Goal: Information Seeking & Learning: Learn about a topic

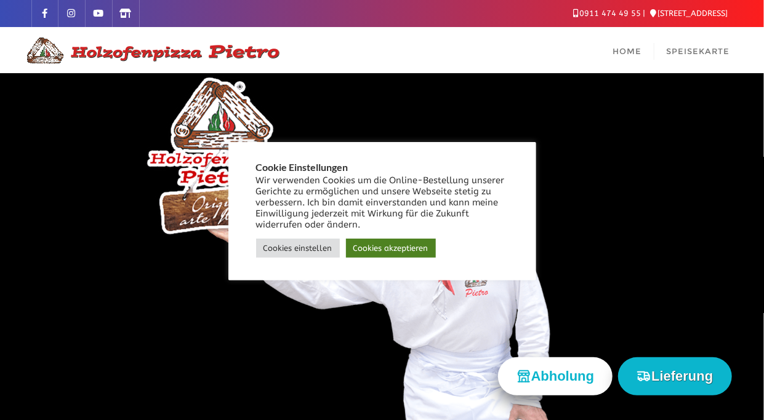
click at [387, 247] on link "Cookies akzeptieren" at bounding box center [391, 248] width 90 height 19
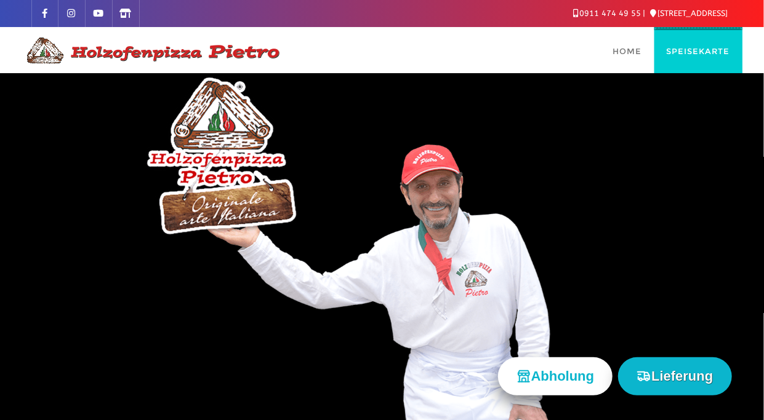
click at [699, 49] on span "Speisekarte" at bounding box center [697, 51] width 63 height 10
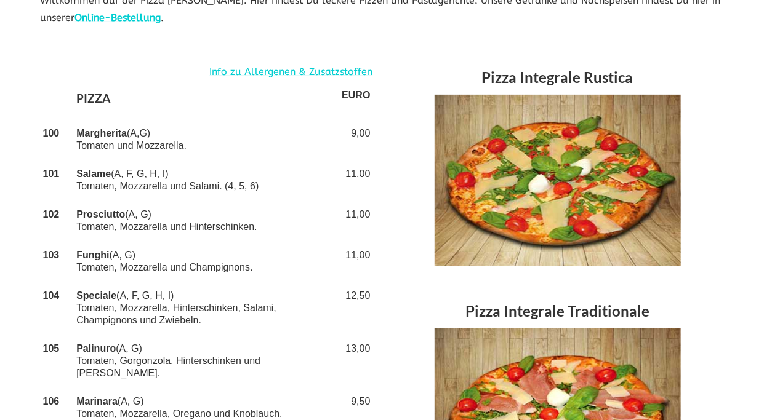
scroll to position [62, 0]
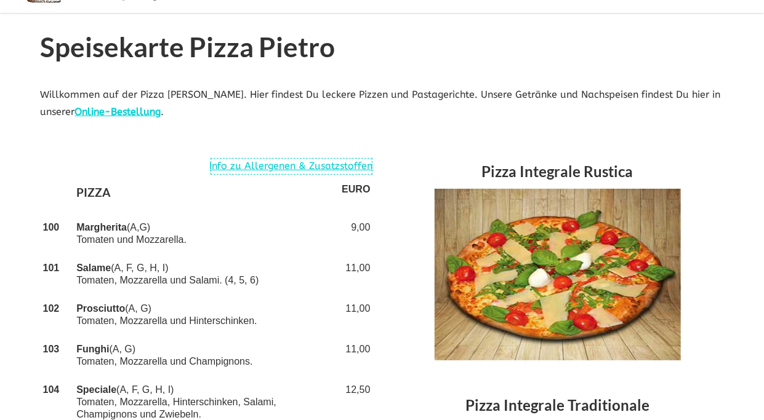
click at [292, 167] on link "Info zu Allergenen & Zusatzstoffen" at bounding box center [291, 167] width 163 height 18
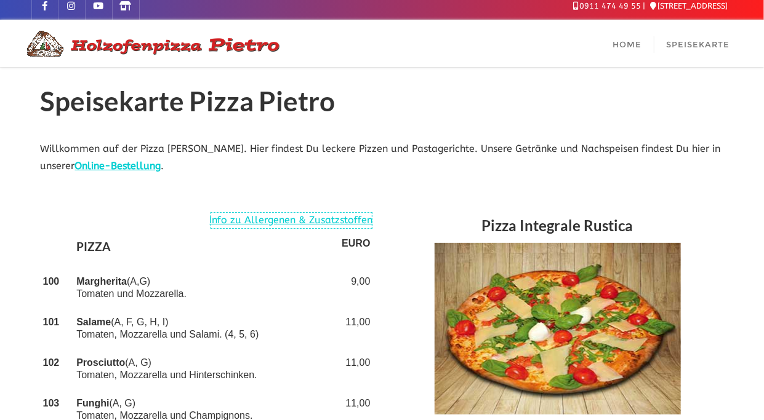
scroll to position [0, 0]
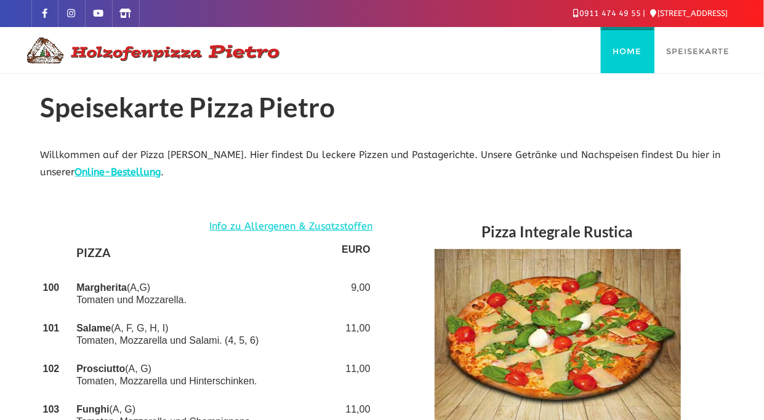
click at [629, 50] on span "Home" at bounding box center [627, 51] width 29 height 10
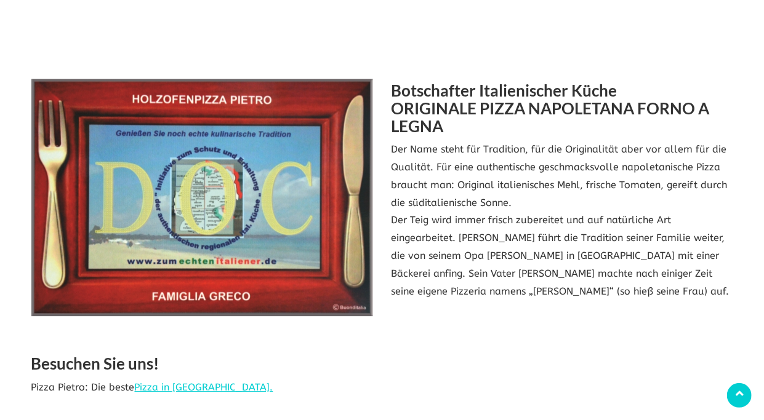
scroll to position [1538, 0]
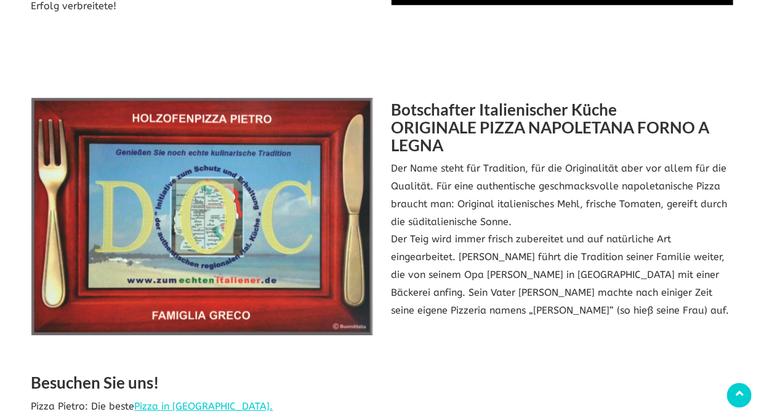
click at [208, 201] on img at bounding box center [201, 216] width 341 height 237
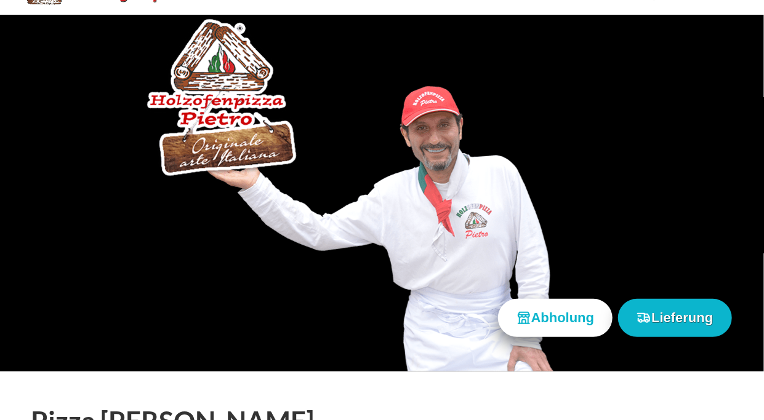
scroll to position [0, 0]
